Goal: Transaction & Acquisition: Purchase product/service

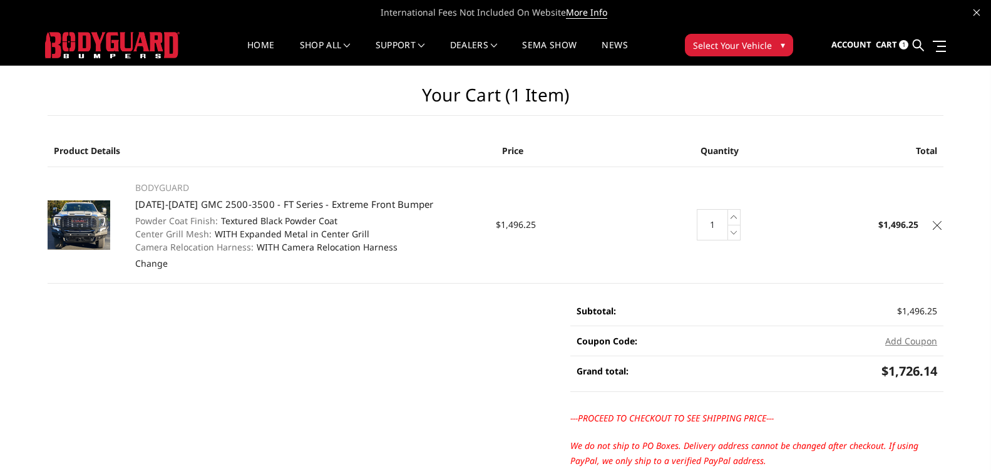
click at [228, 333] on main "Your Cart (1 item) Product Details Price Quantity Total BODYGUARD [DATE]-[DATE]…" at bounding box center [495, 313] width 914 height 494
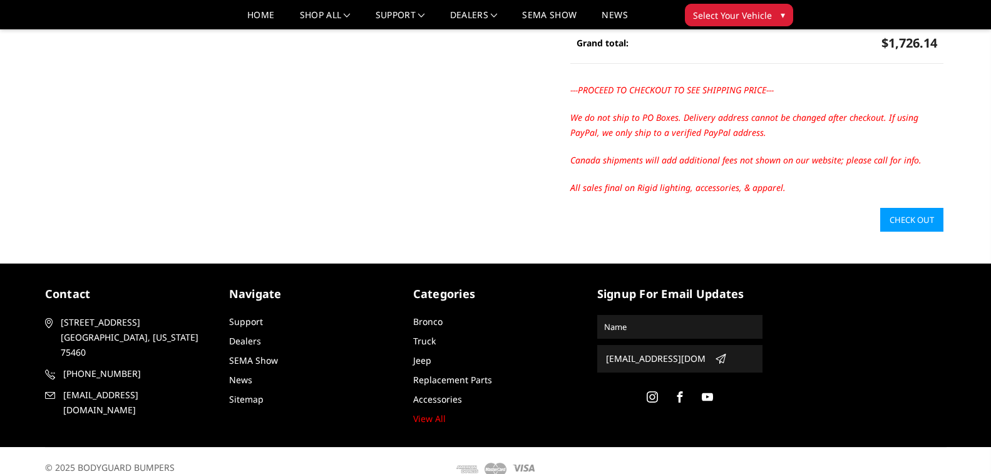
scroll to position [313, 0]
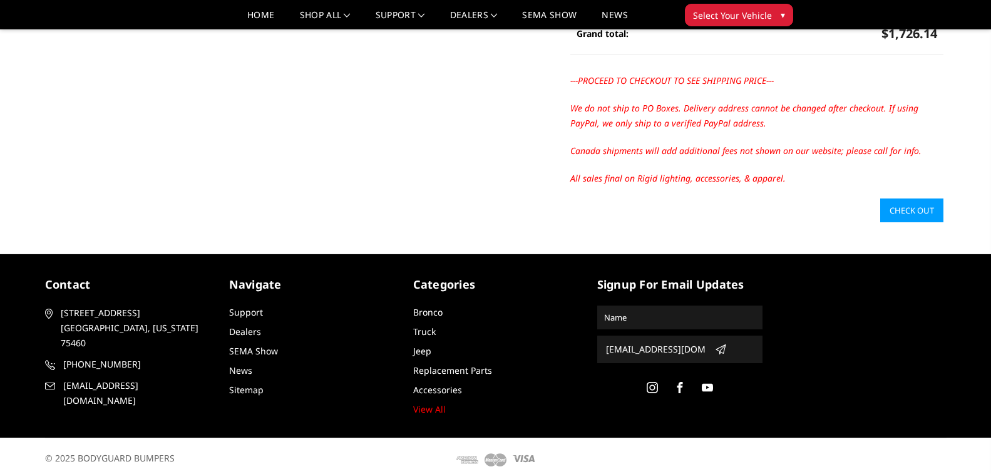
click at [897, 217] on link "Check out" at bounding box center [911, 210] width 63 height 24
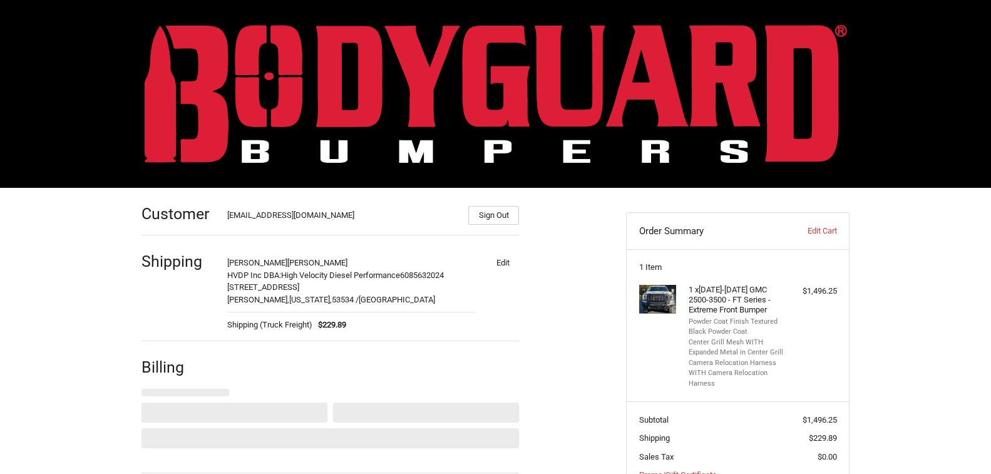
select select "US"
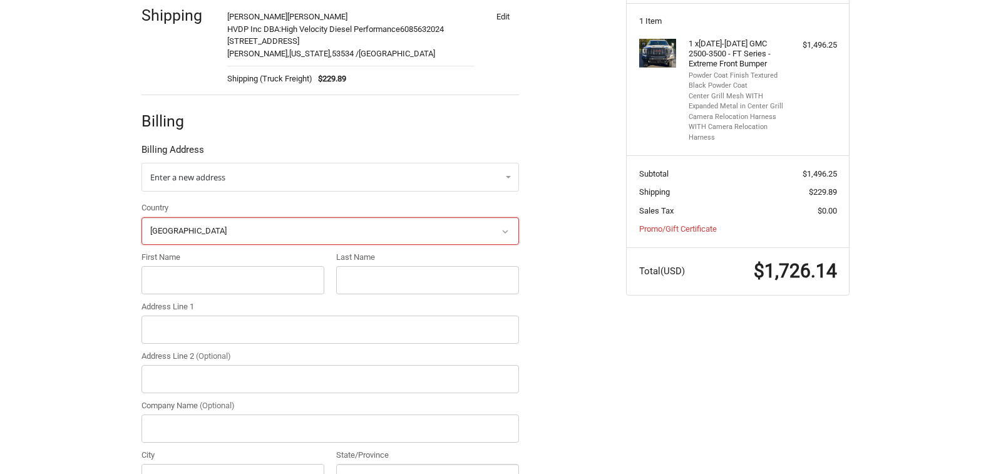
scroll to position [247, 0]
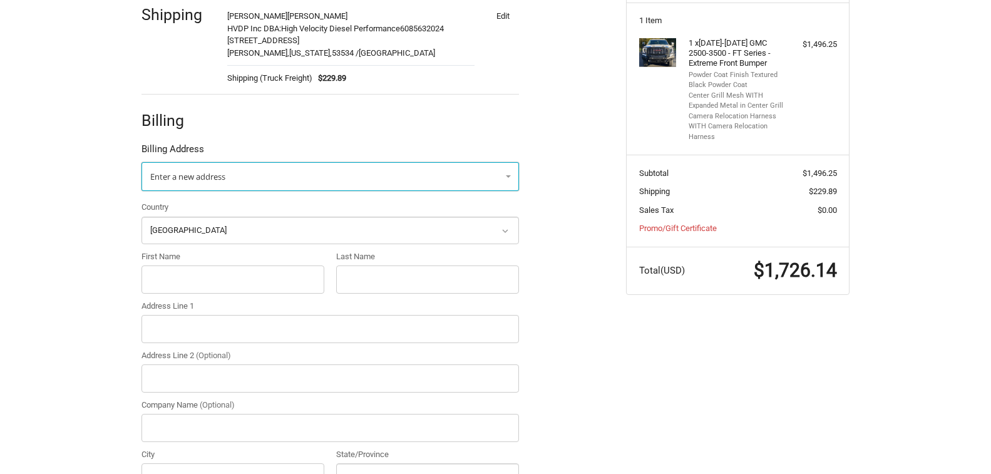
click at [213, 180] on span "Enter a new address" at bounding box center [187, 176] width 75 height 11
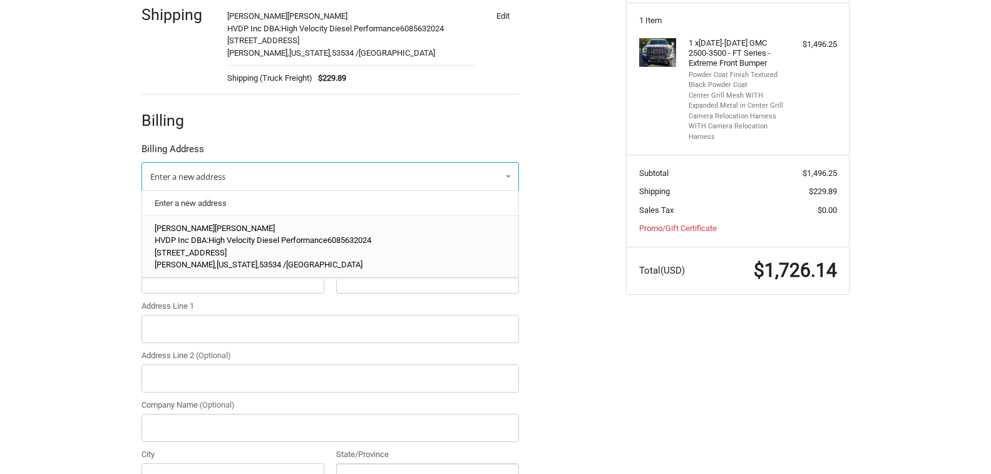
click at [195, 243] on span "HVDP Inc DBA:High Velocity Diesel Performance" at bounding box center [241, 239] width 173 height 9
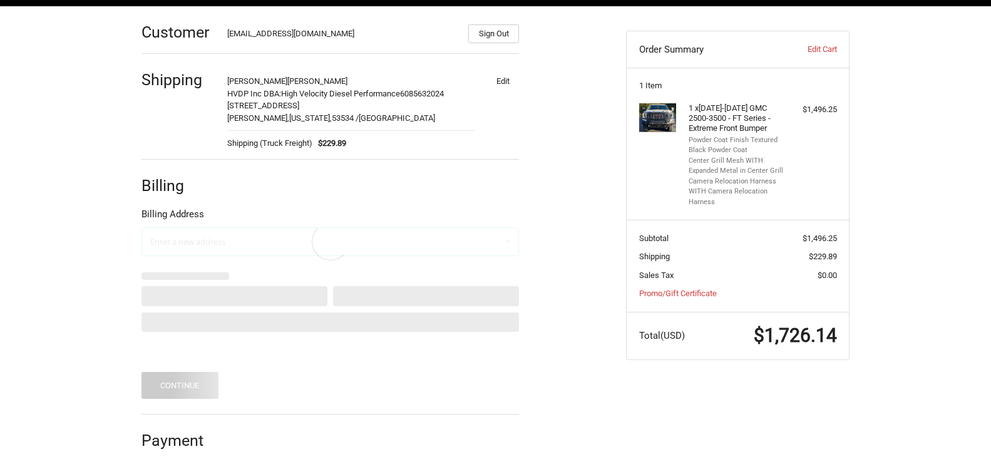
scroll to position [118, 0]
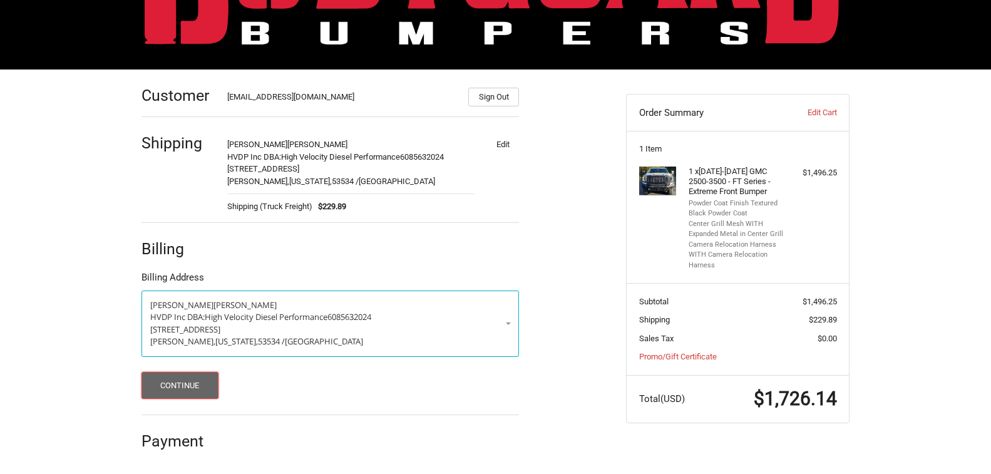
click at [166, 383] on button "Continue" at bounding box center [179, 385] width 77 height 27
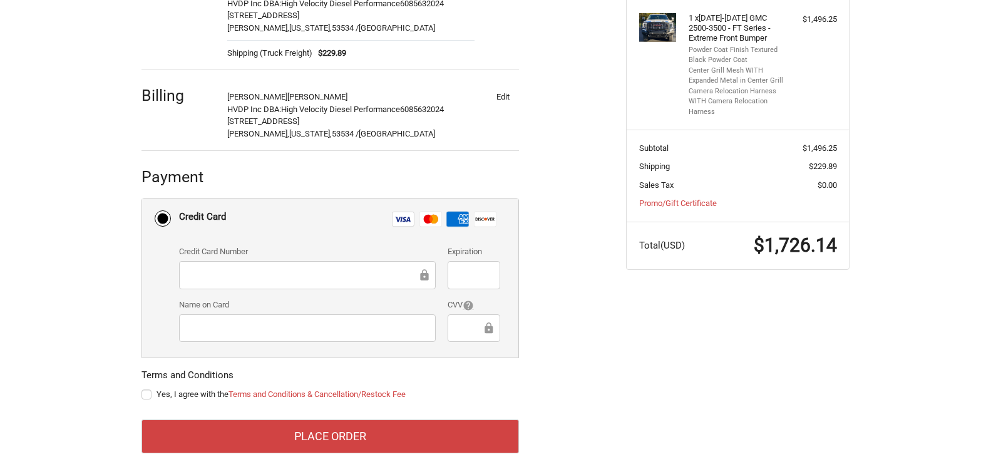
scroll to position [279, 0]
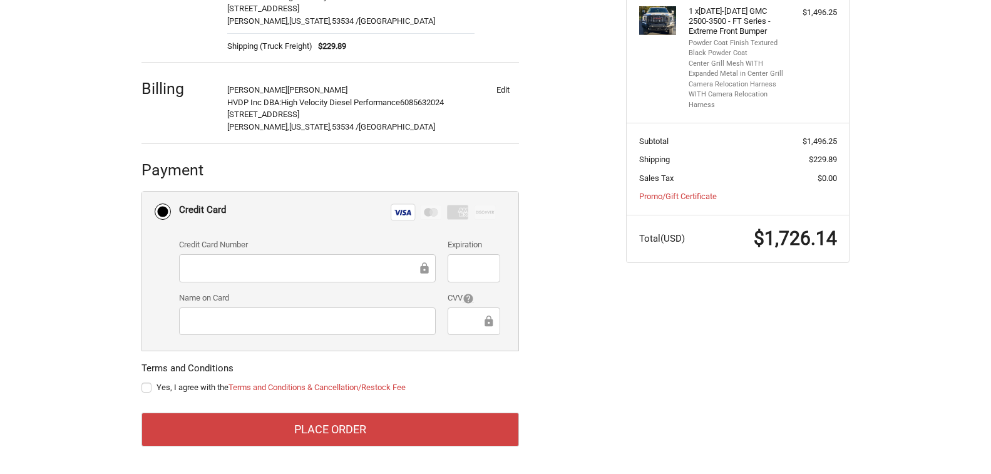
click at [146, 394] on div "Yes, I agree with the Terms and Conditions & Cancellation/Restock Fee" at bounding box center [329, 389] width 377 height 16
click at [146, 391] on label "Yes, I agree with the Terms and Conditions & Cancellation/Restock Fee" at bounding box center [329, 387] width 377 height 10
click at [142, 382] on input "Yes, I agree with the Terms and Conditions & Cancellation/Restock Fee" at bounding box center [141, 381] width 1 height 1
checkbox input "true"
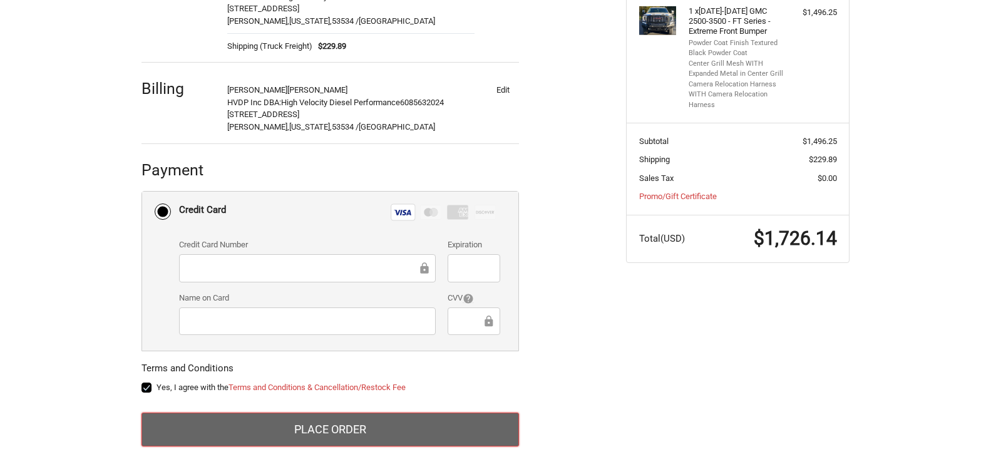
click at [325, 430] on button "Place Order" at bounding box center [329, 429] width 377 height 34
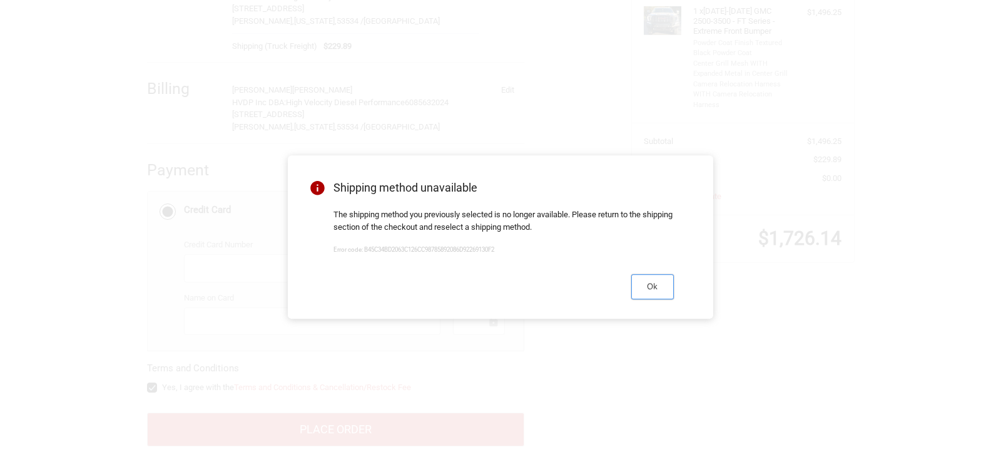
click at [655, 292] on button "Ok" at bounding box center [652, 286] width 43 height 24
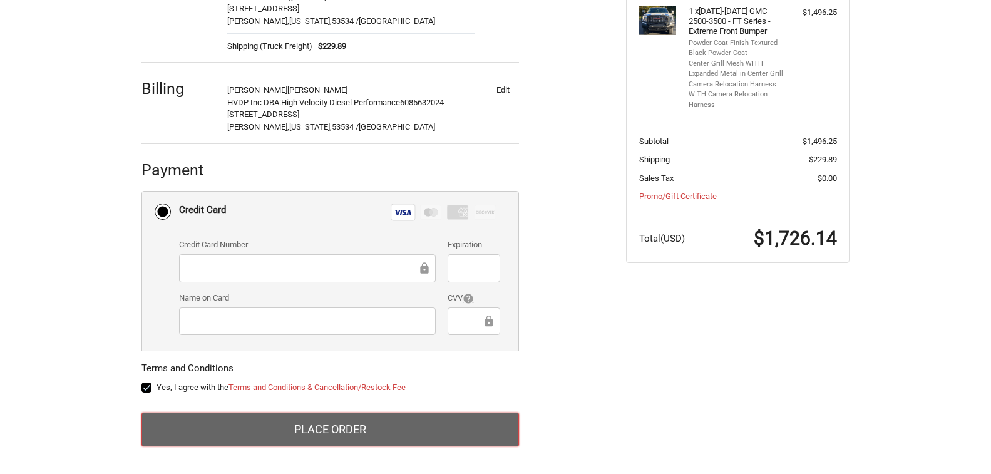
click at [319, 429] on button "Place Order" at bounding box center [329, 429] width 377 height 34
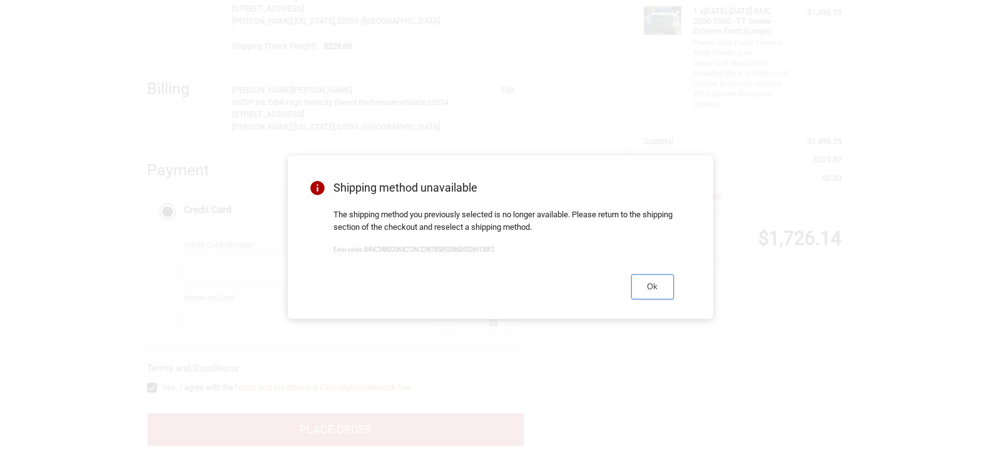
click at [660, 293] on button "Ok" at bounding box center [652, 286] width 43 height 24
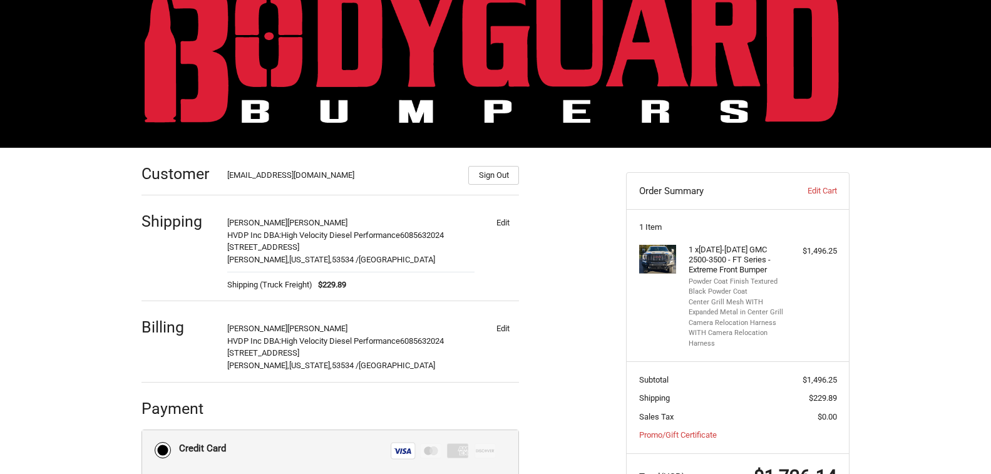
scroll to position [63, 0]
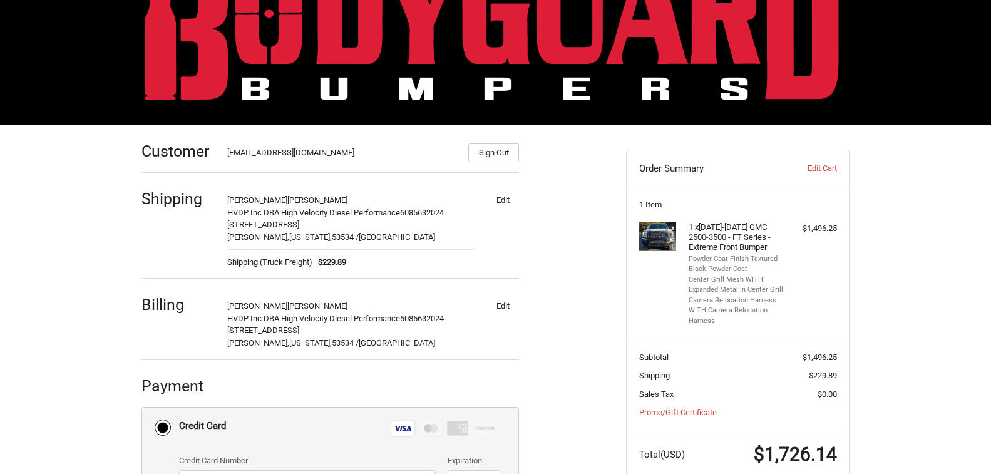
click at [504, 202] on button "Edit" at bounding box center [502, 200] width 33 height 18
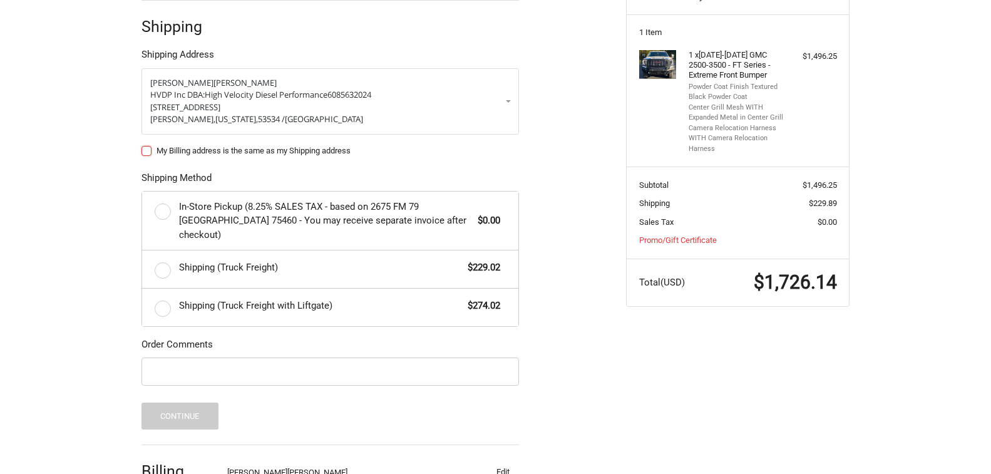
scroll to position [235, 0]
click at [161, 258] on label "Shipping (Truck Freight) $229.02" at bounding box center [330, 269] width 376 height 38
click at [143, 250] on input "Shipping (Truck Freight) $229.02" at bounding box center [142, 250] width 1 height 1
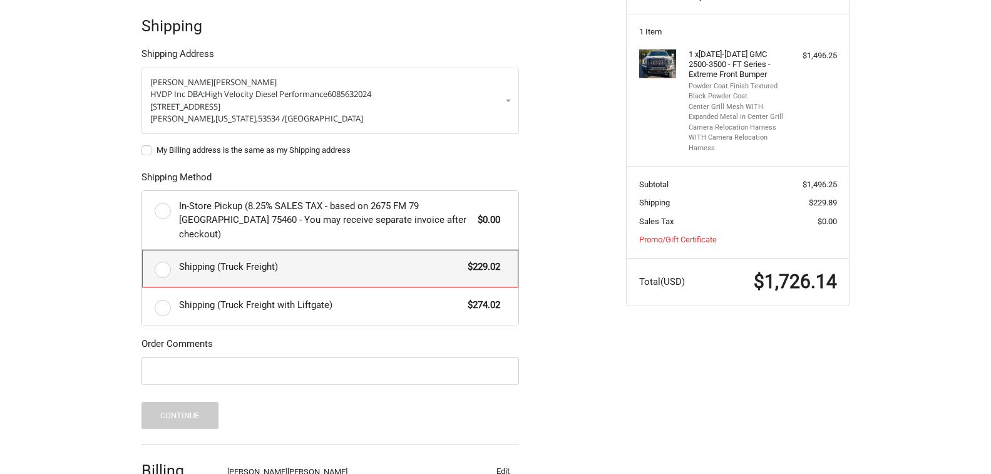
radio input "true"
click at [146, 153] on label "My Billing address is the same as my Shipping address" at bounding box center [329, 150] width 377 height 10
click at [142, 145] on input "My Billing address is the same as my Shipping address" at bounding box center [141, 144] width 1 height 1
checkbox input "true"
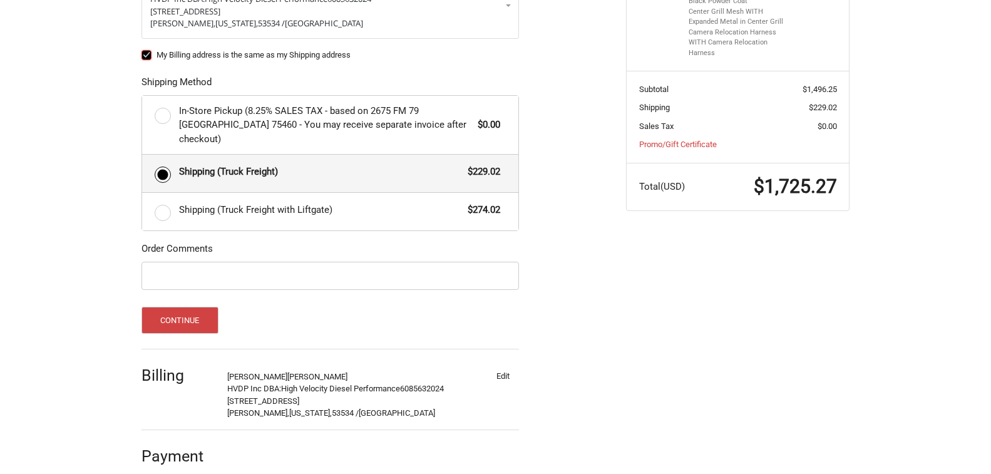
scroll to position [332, 0]
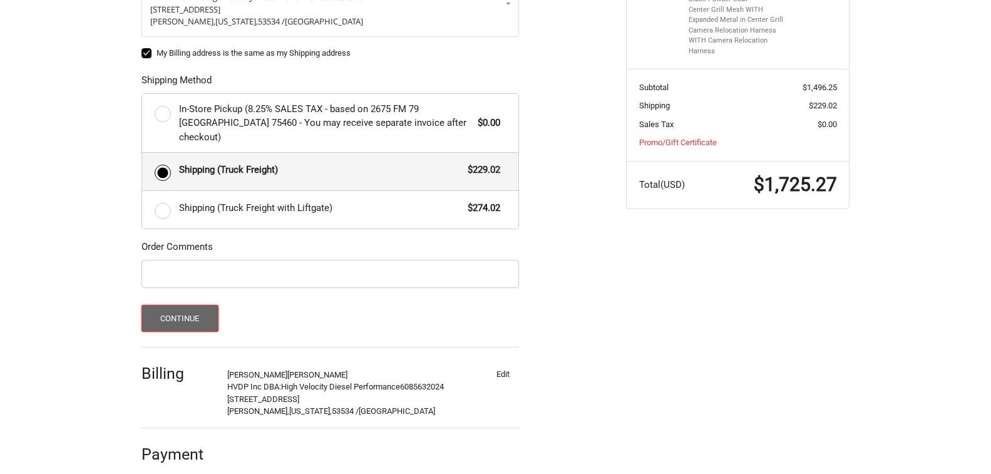
click at [172, 305] on button "Continue" at bounding box center [179, 318] width 77 height 27
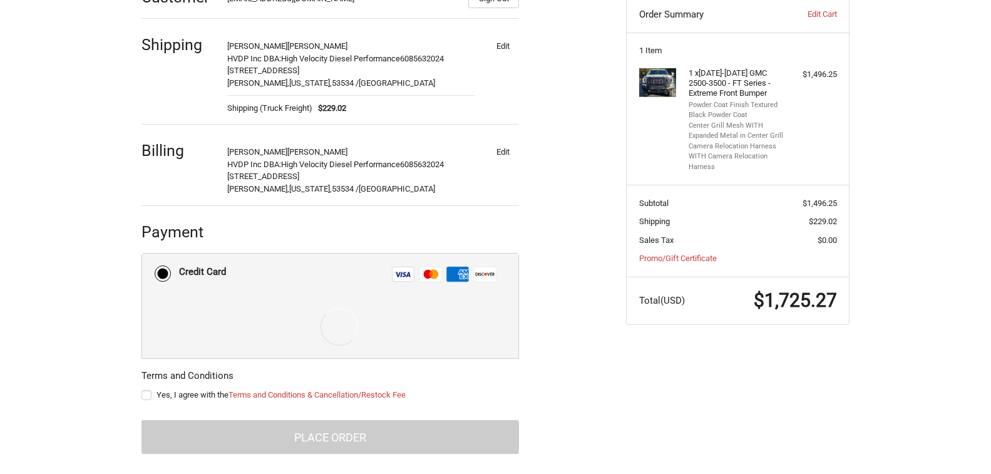
scroll to position [225, 0]
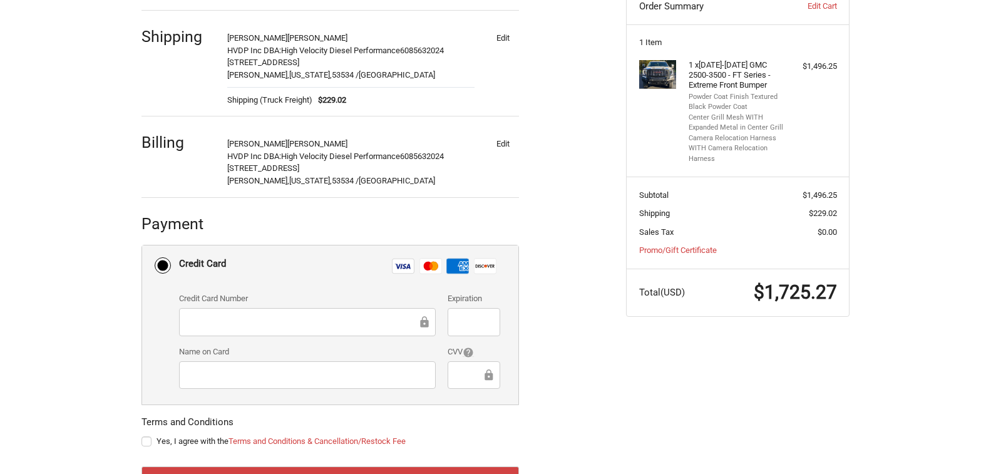
click at [216, 263] on div "Credit Card" at bounding box center [202, 263] width 47 height 21
click at [143, 246] on input "Credit Card Visa Master Amex Discover" at bounding box center [142, 245] width 1 height 1
click at [454, 376] on div at bounding box center [473, 375] width 52 height 28
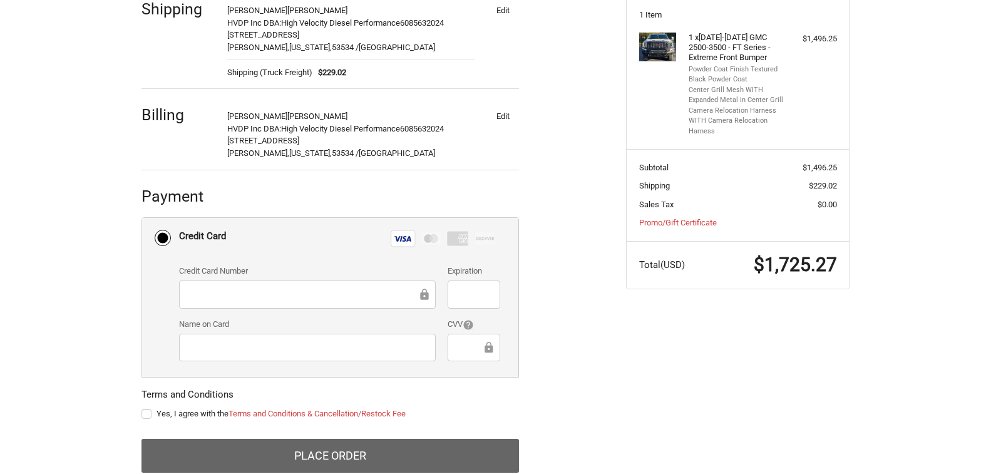
scroll to position [279, 0]
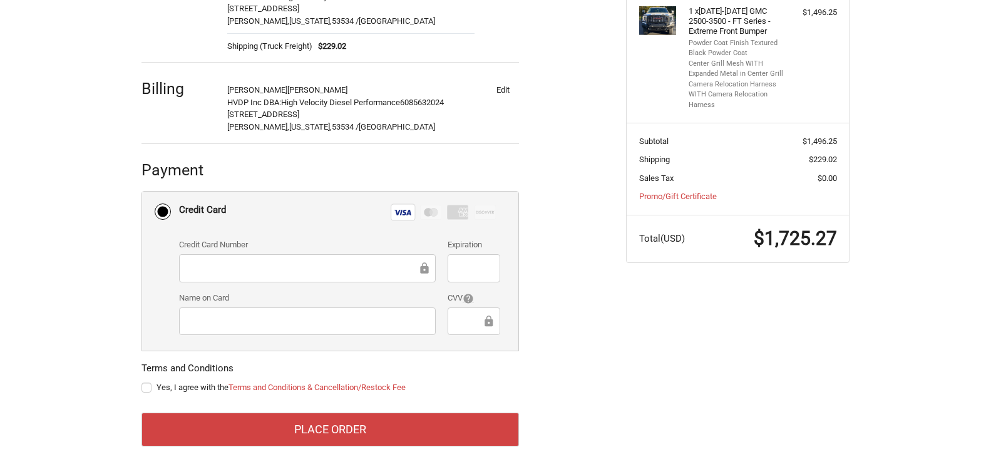
click at [148, 391] on label "Yes, I agree with the Terms and Conditions & Cancellation/Restock Fee" at bounding box center [329, 387] width 377 height 10
click at [142, 382] on input "Yes, I agree with the Terms and Conditions & Cancellation/Restock Fee" at bounding box center [141, 381] width 1 height 1
checkbox input "true"
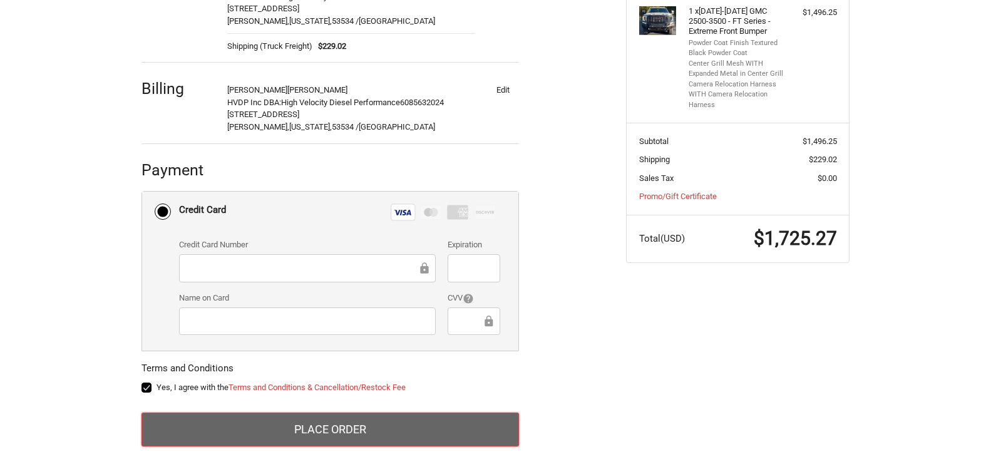
click at [300, 438] on button "Place Order" at bounding box center [329, 429] width 377 height 34
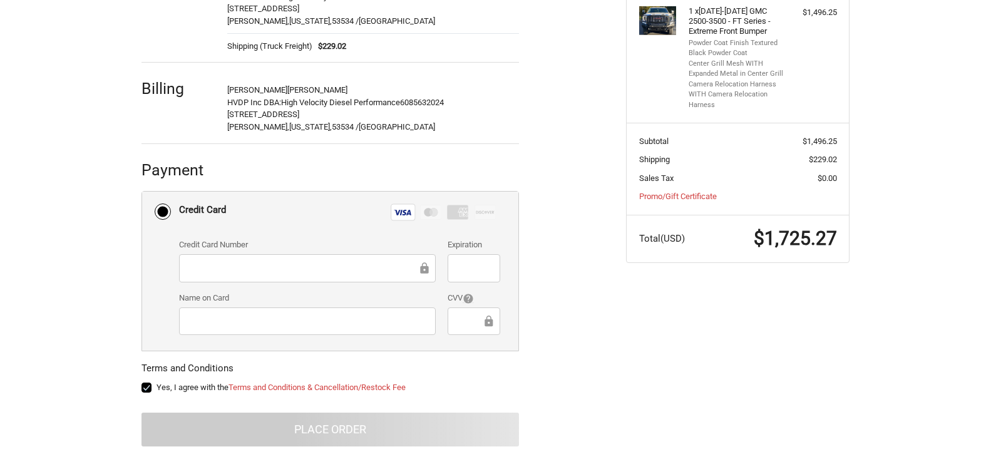
scroll to position [63, 0]
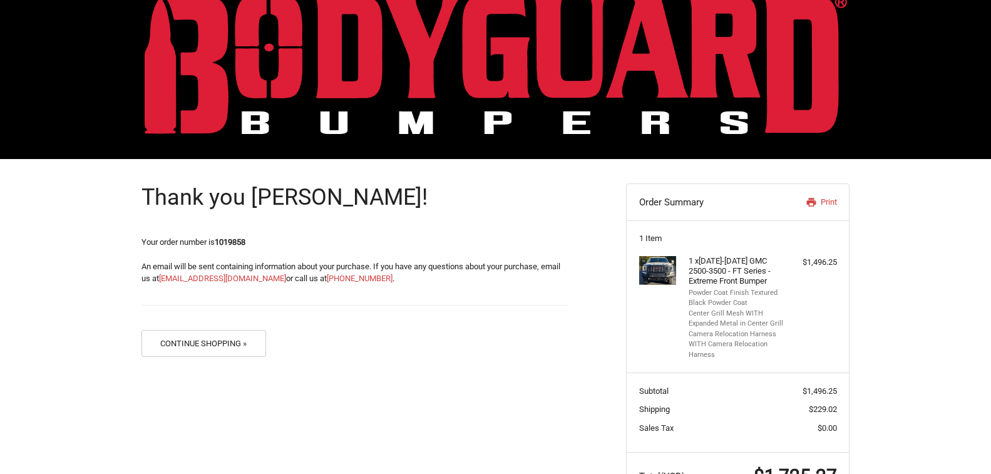
scroll to position [79, 0]
